Goal: Navigation & Orientation: Find specific page/section

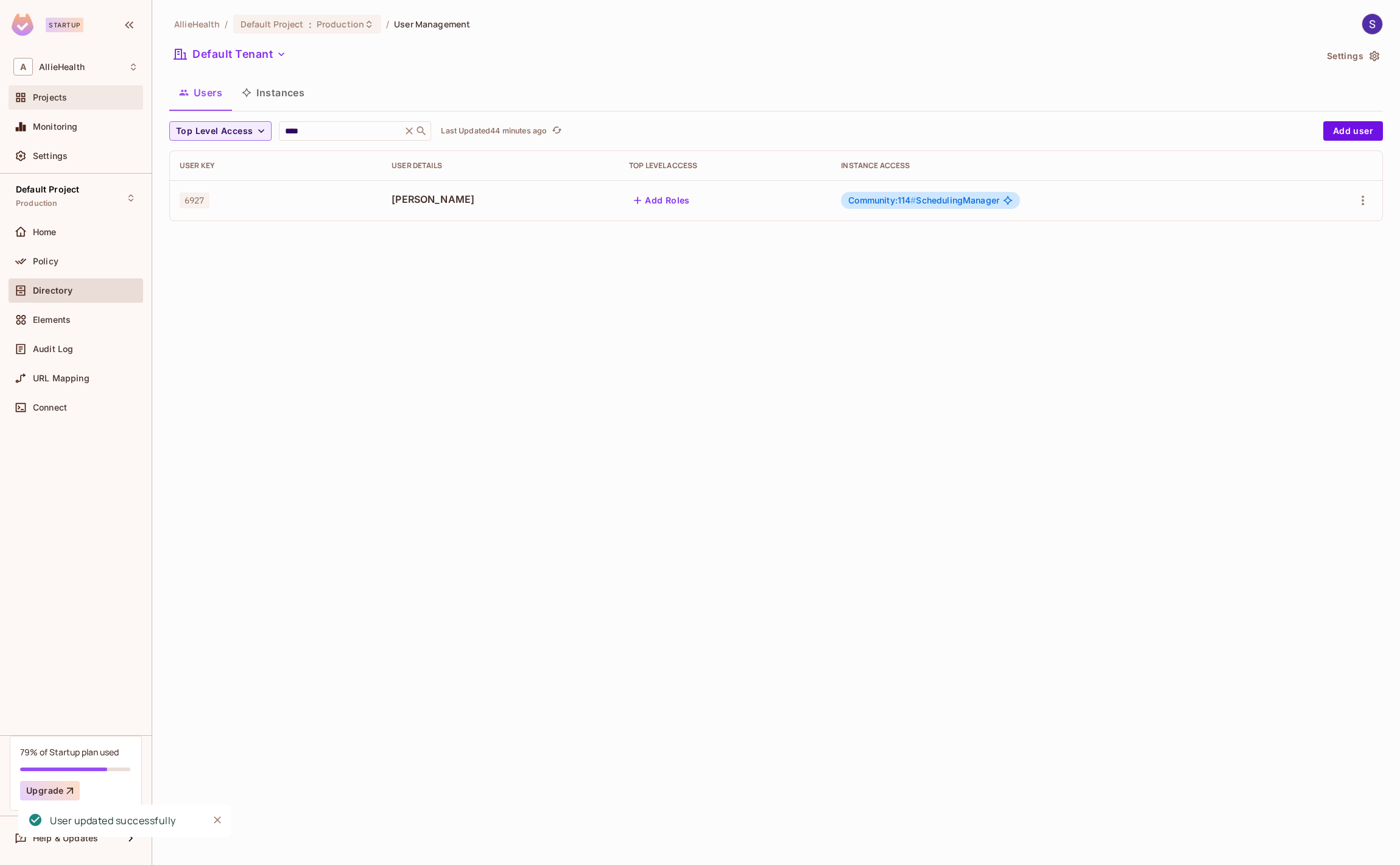
click at [85, 89] on div "Projects" at bounding box center [76, 97] width 135 height 24
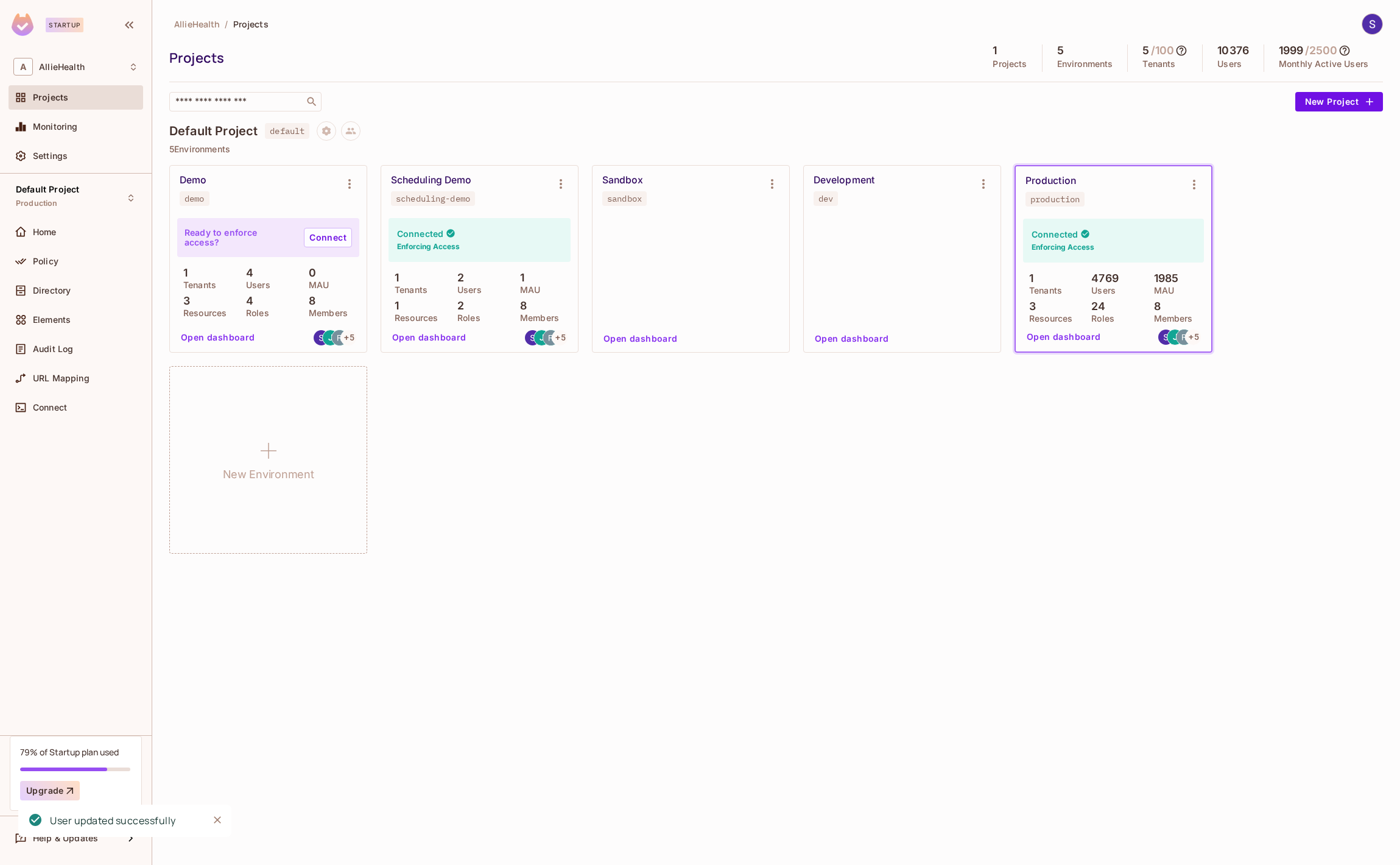
click at [555, 62] on div "Projects" at bounding box center [570, 57] width 803 height 18
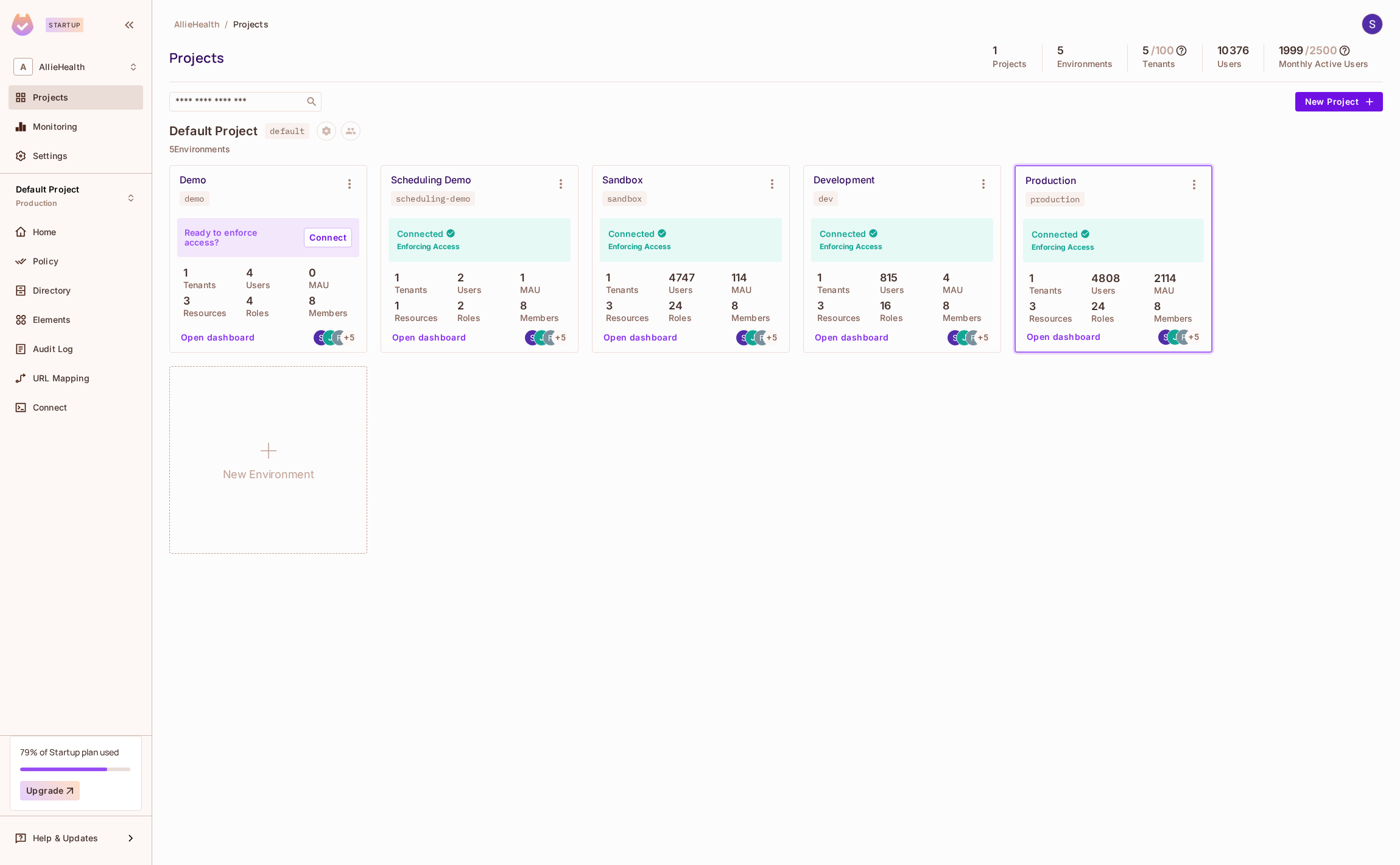
click at [1351, 49] on icon at bounding box center [1345, 51] width 12 height 12
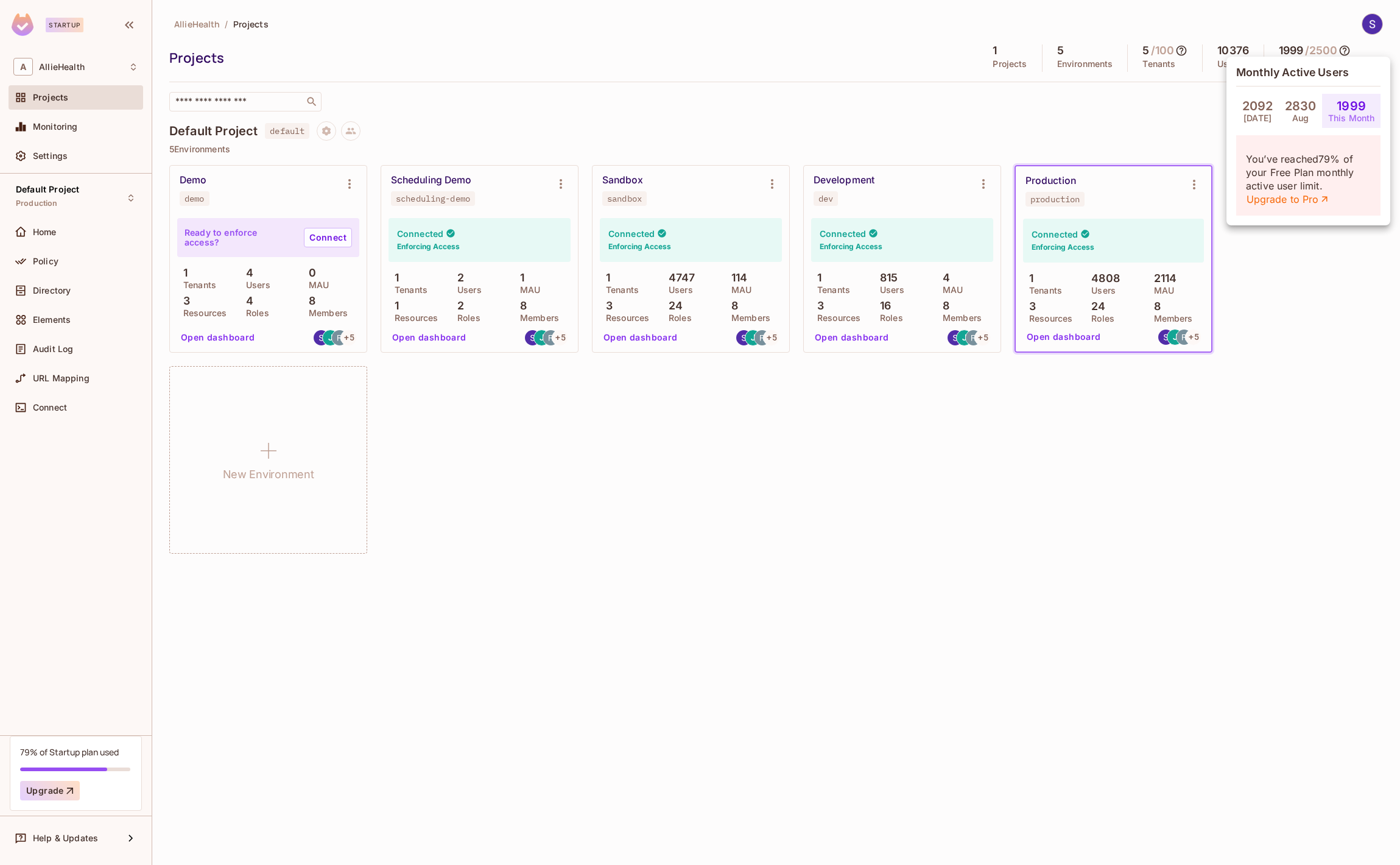
click at [834, 104] on div at bounding box center [700, 432] width 1400 height 865
